Goal: Information Seeking & Learning: Learn about a topic

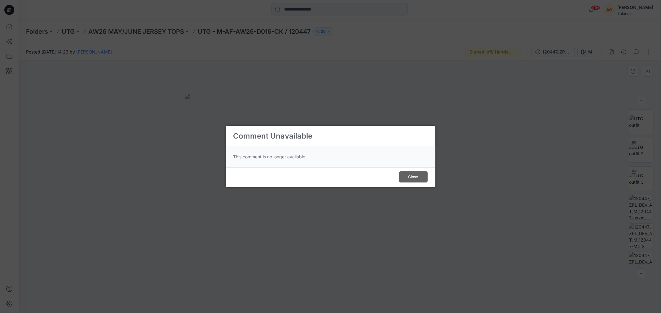
click at [410, 180] on span "Close" at bounding box center [413, 177] width 10 height 6
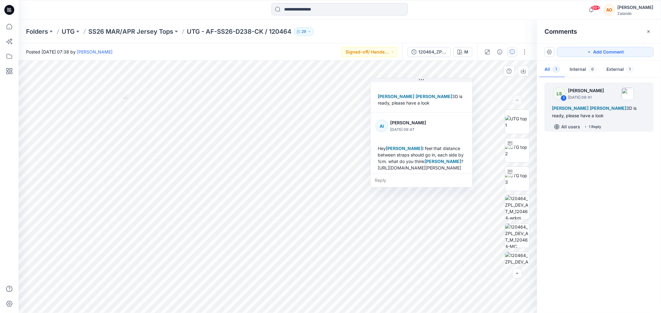
scroll to position [30, 0]
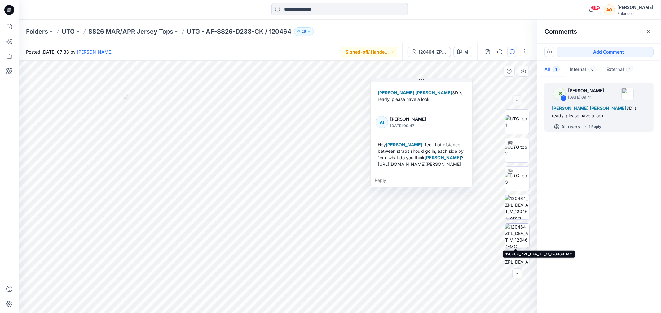
click at [506, 240] on img at bounding box center [517, 236] width 24 height 24
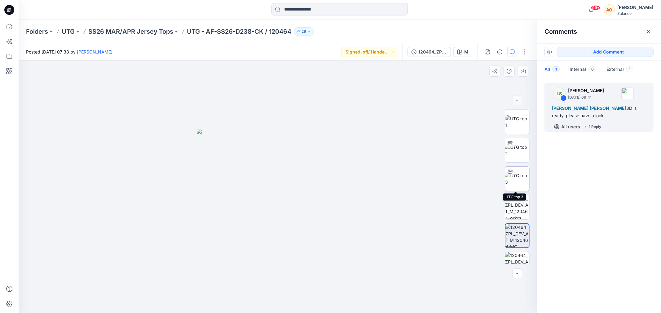
click at [511, 185] on img at bounding box center [517, 179] width 24 height 13
